Goal: Task Accomplishment & Management: Manage account settings

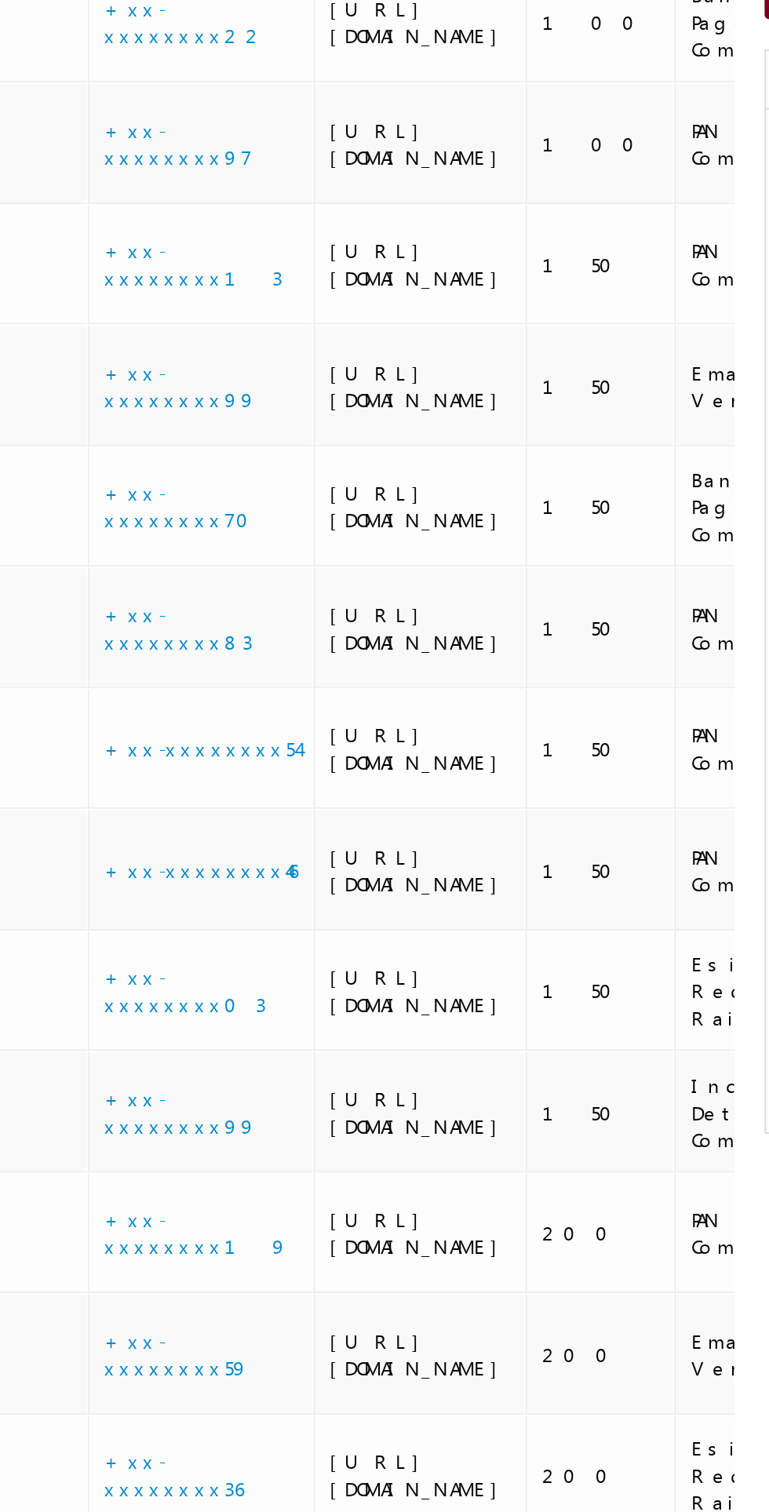
scroll to position [0, 73]
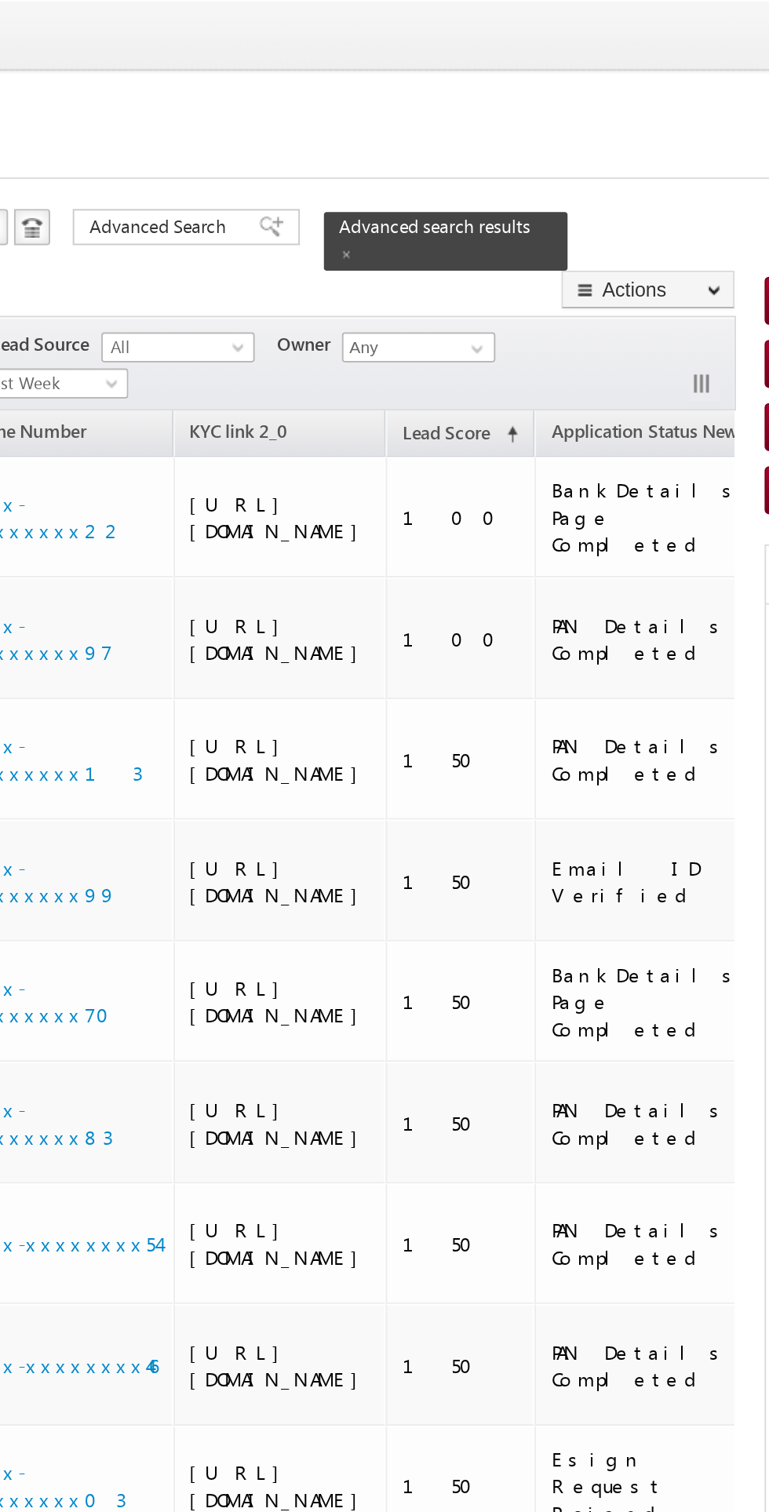
click at [747, 20] on link at bounding box center [747, 20] width 13 height 13
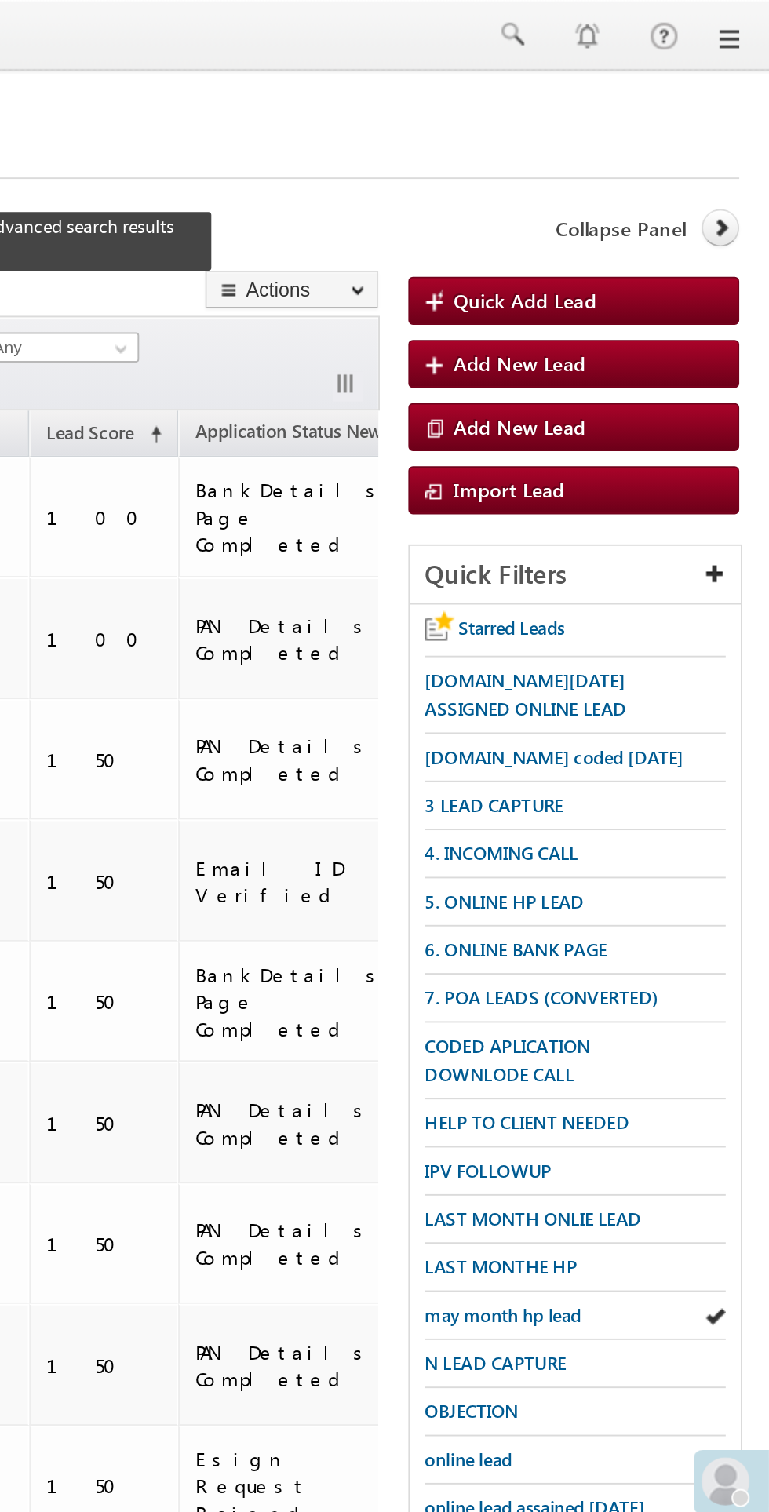
click at [753, 24] on div "[PERSON_NAME] [PERSON_NAME][EMAIL_ADDRESS][DOMAIN_NAME] Angel Broking Dashboard…" at bounding box center [658, 756] width 222 height 1512
click at [631, 187] on span "Add New Lead" at bounding box center [638, 189] width 69 height 13
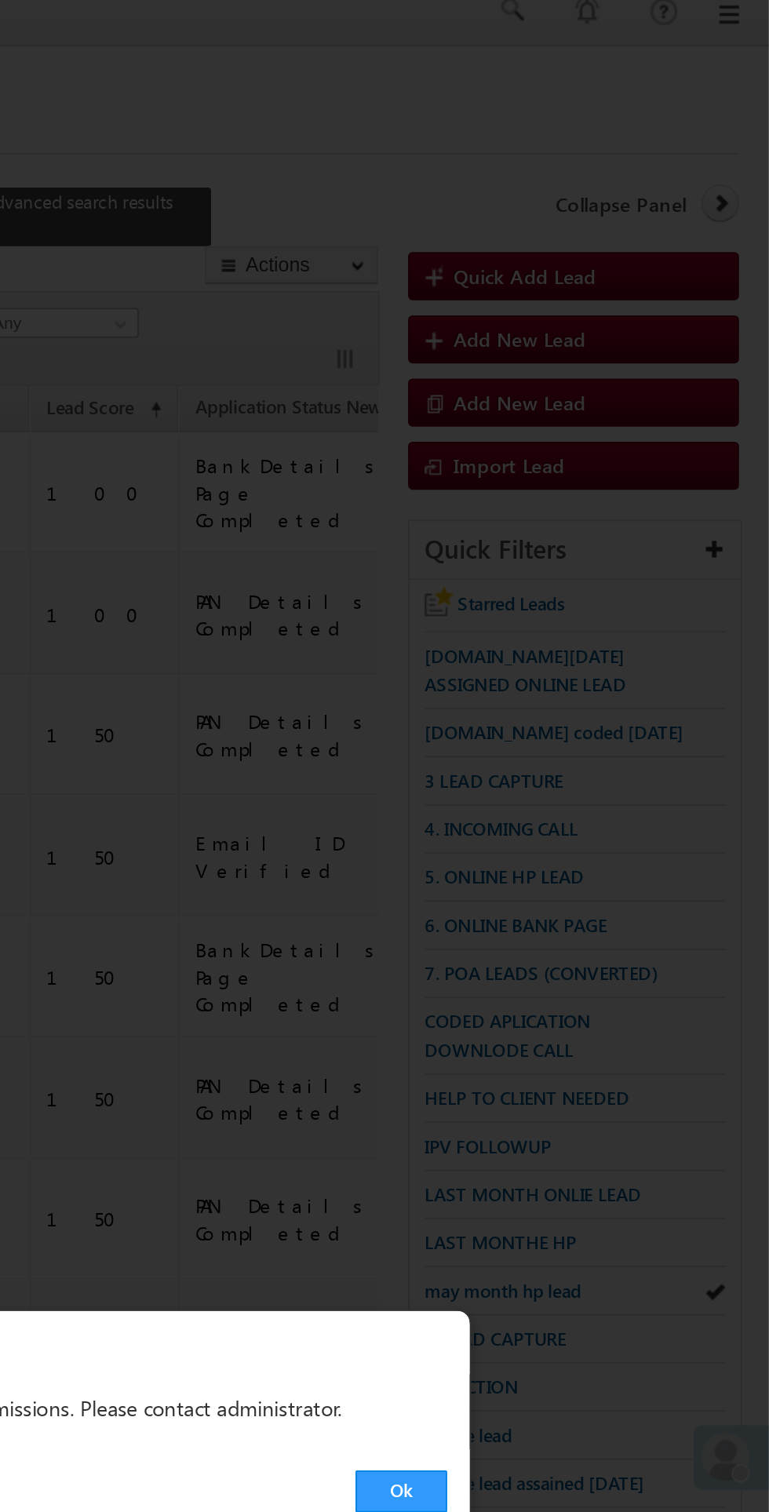
click at [355, 1084] on div at bounding box center [384, 756] width 769 height 1512
click at [547, 796] on div "Esign Request Raised" at bounding box center [519, 775] width 100 height 42
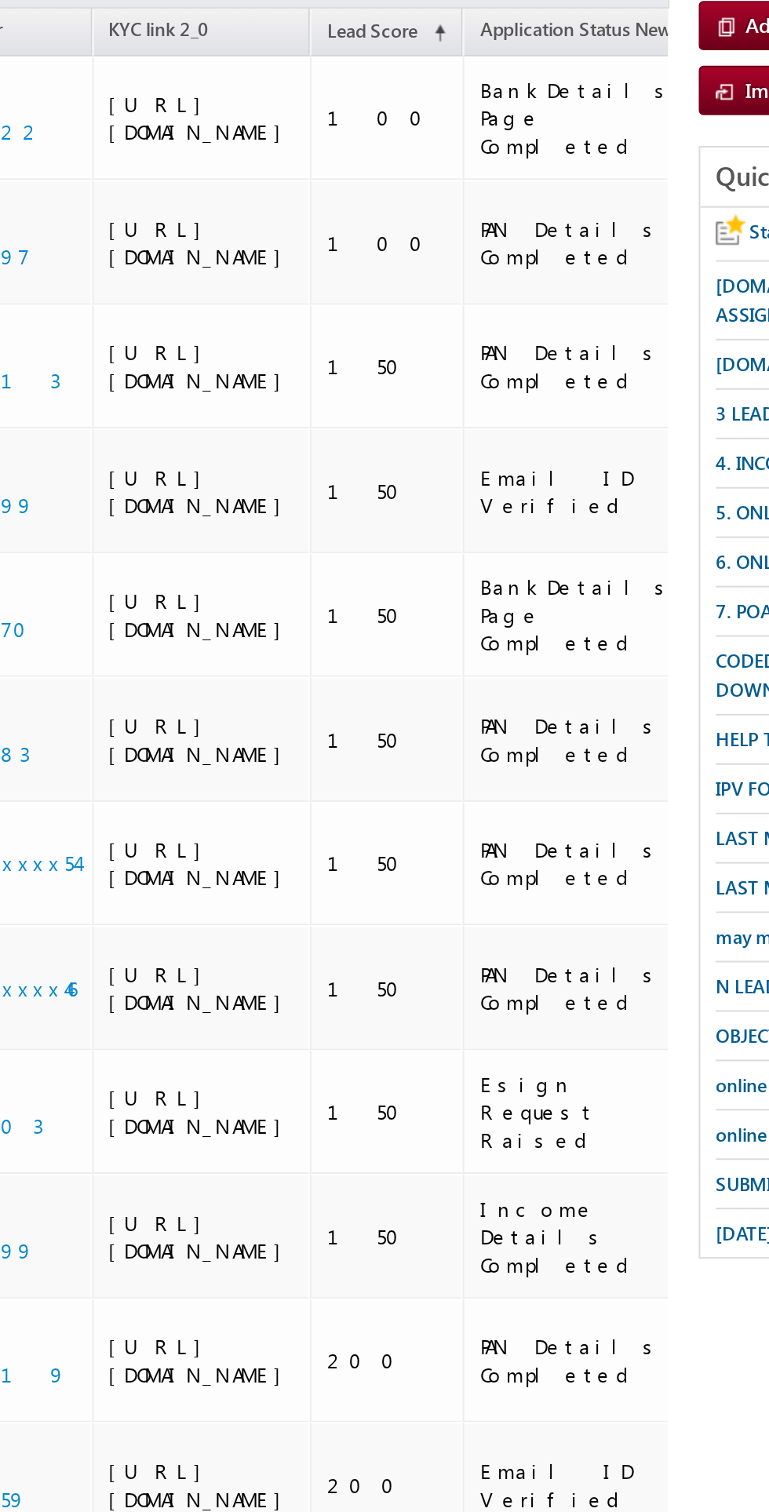
scroll to position [0, 89]
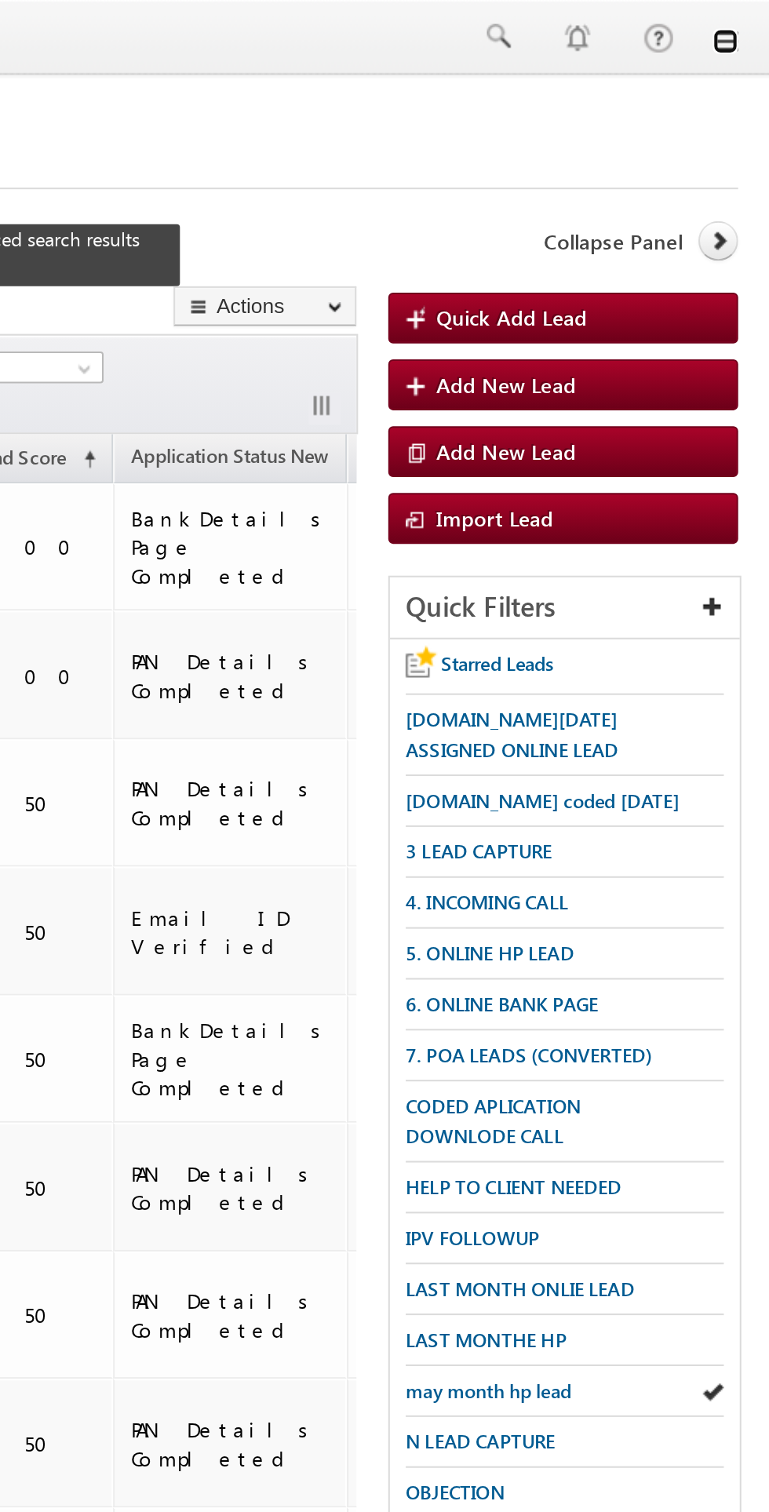
click at [752, 21] on link at bounding box center [747, 20] width 13 height 13
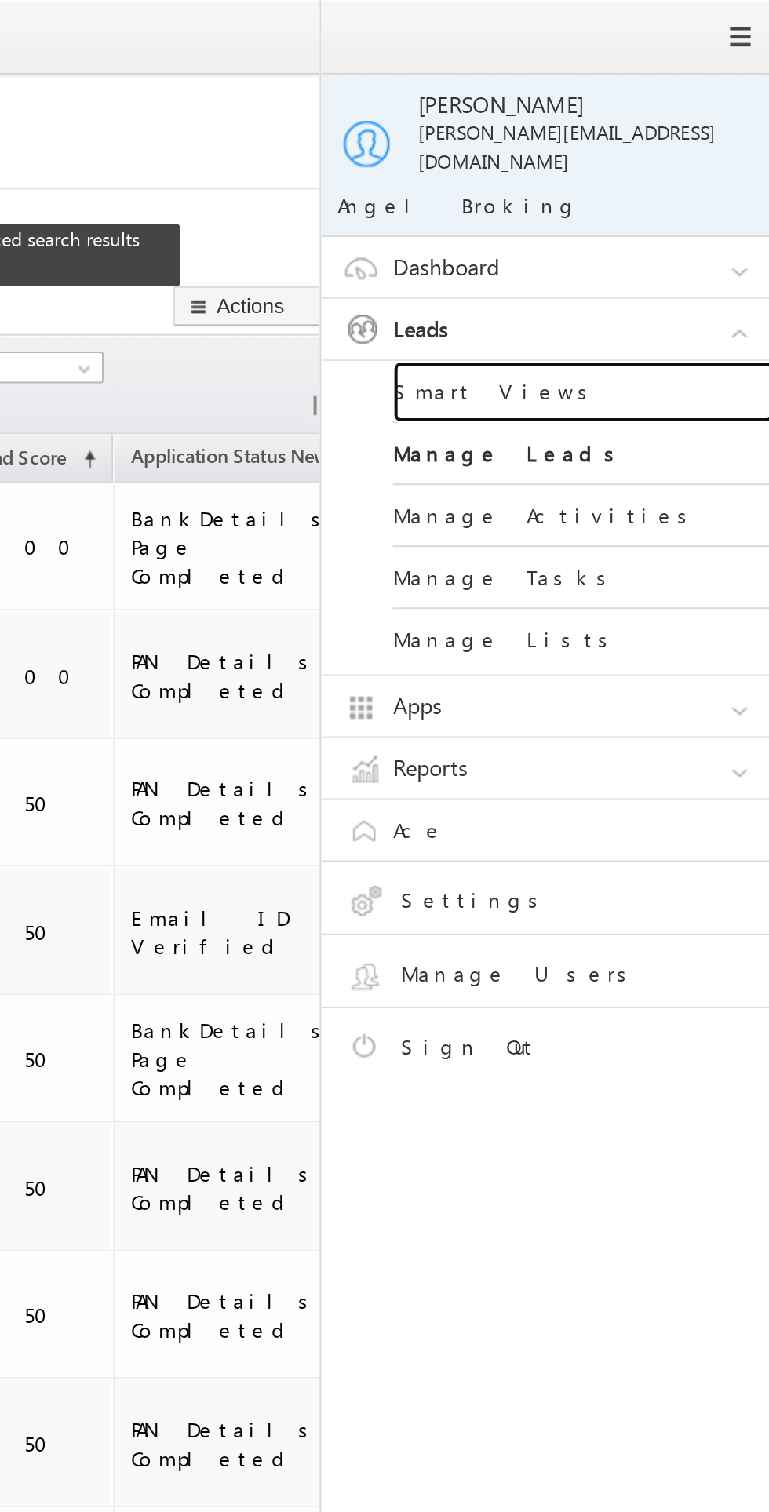
click at [615, 180] on link "Smart Views" at bounding box center [677, 193] width 188 height 31
